Goal: Transaction & Acquisition: Purchase product/service

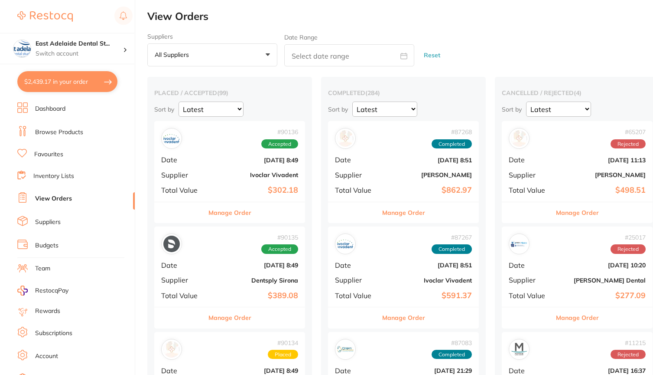
click at [91, 51] on p "Switch account" at bounding box center [80, 53] width 88 height 9
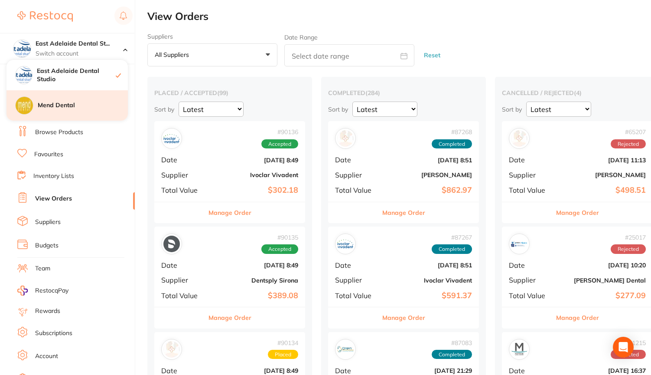
click at [72, 105] on h4 "Mend Dental" at bounding box center [83, 105] width 90 height 9
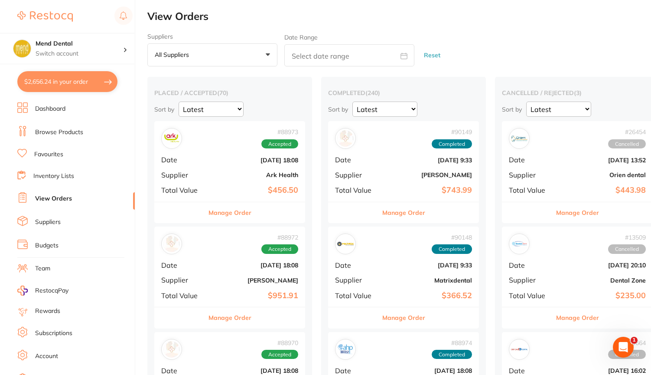
click at [80, 82] on button "$2,656.24 in your order" at bounding box center [67, 81] width 100 height 21
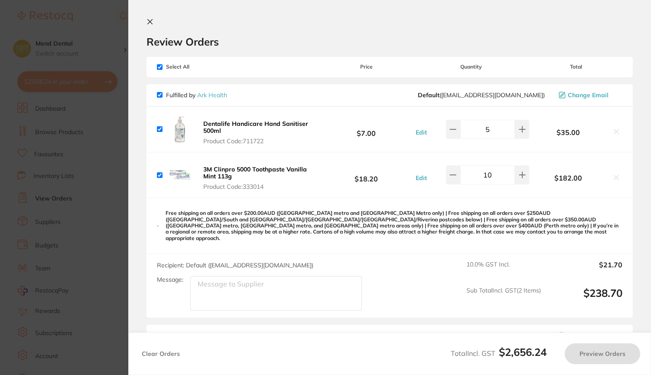
checkbox input "true"
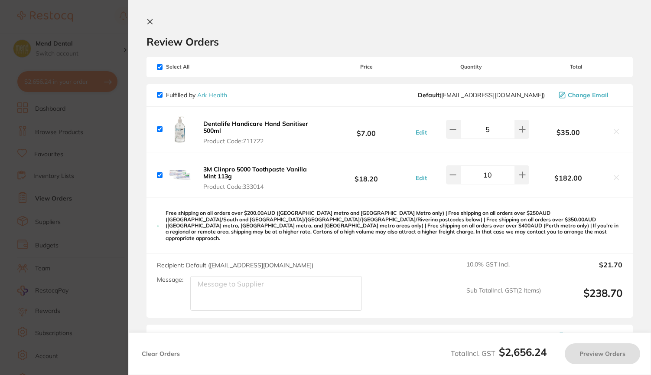
checkbox input "true"
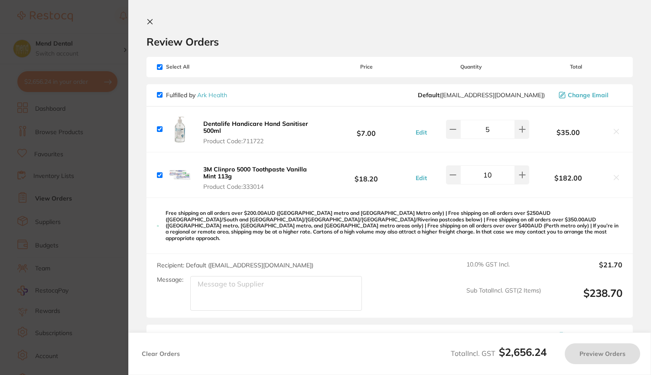
checkbox input "true"
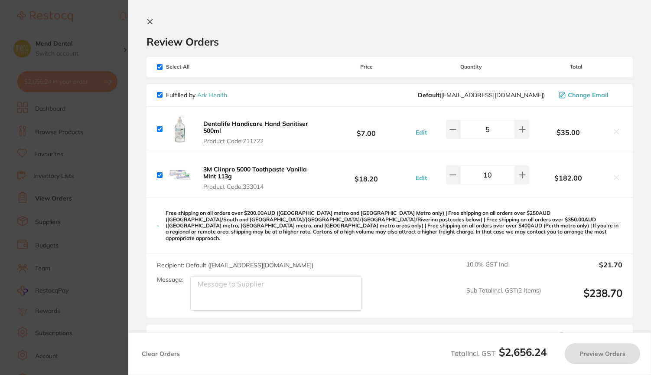
checkbox input "true"
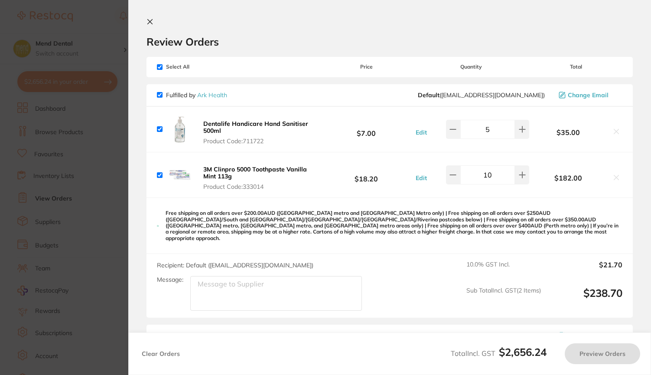
checkbox input "true"
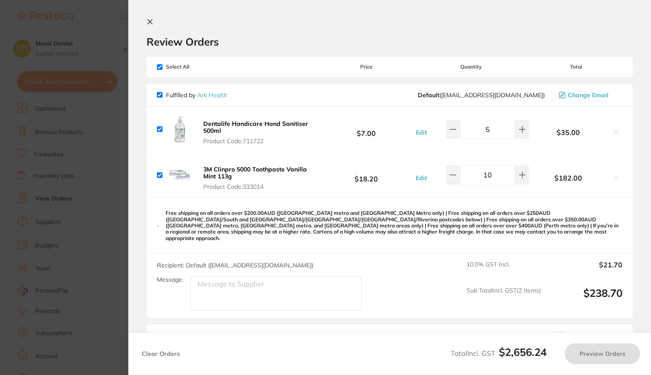
checkbox input "true"
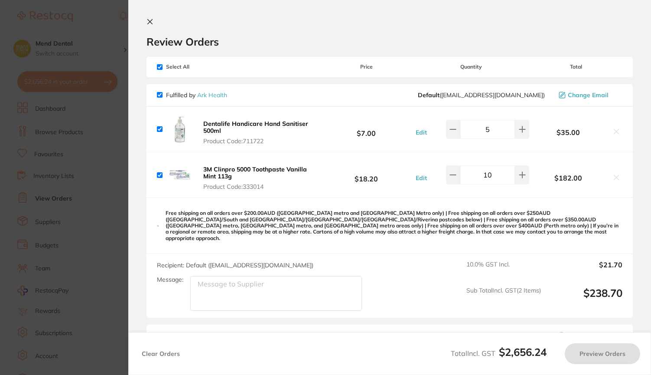
checkbox input "true"
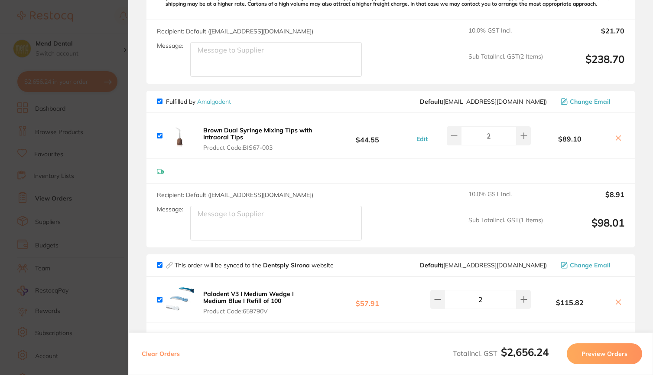
scroll to position [133, 0]
